Goal: Browse casually

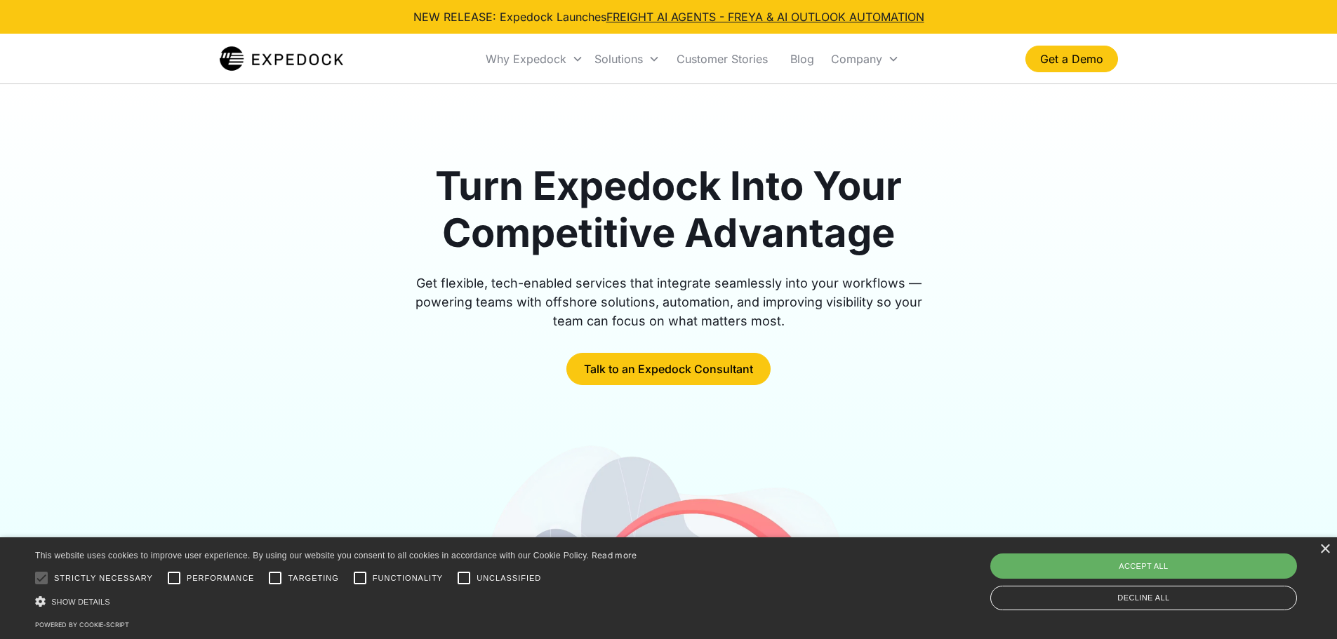
click at [1036, 556] on div "Accept all" at bounding box center [1143, 566] width 307 height 25
checkbox input "true"
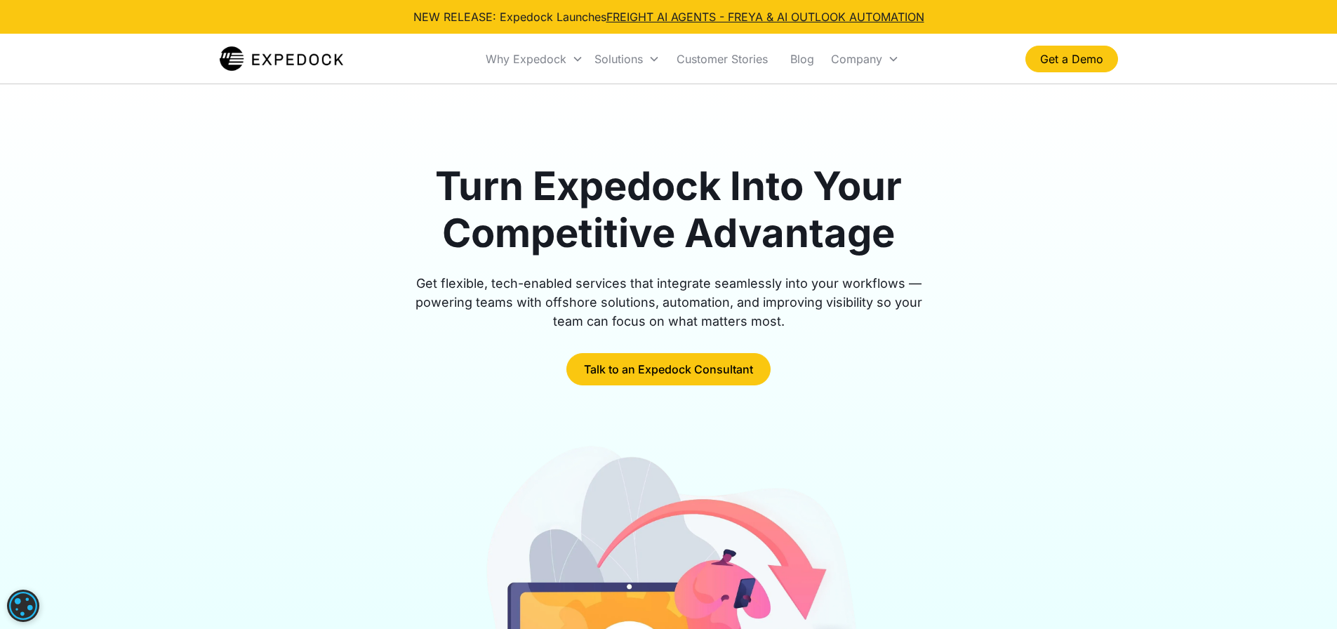
click at [917, 328] on div "Get flexible, tech-enabled services that integrate seamlessly into your workflo…" at bounding box center [668, 302] width 539 height 57
